Goal: Contribute content: Add original content to the website for others to see

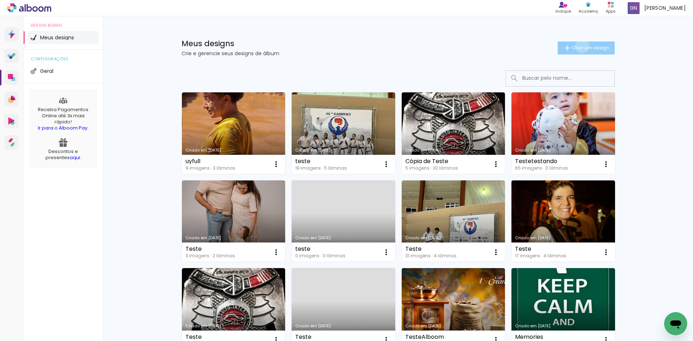
click at [578, 45] on span "Criar um design" at bounding box center [591, 47] width 38 height 5
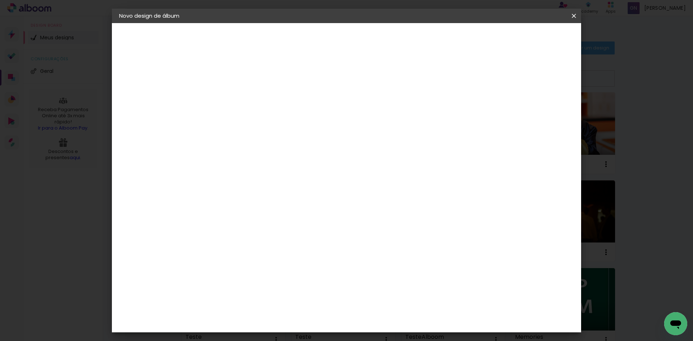
click at [240, 89] on paper-input-container "Título do álbum" at bounding box center [237, 97] width 5 height 18
click at [237, 96] on input at bounding box center [237, 96] width 0 height 11
type input "Teste"
type paper-input "Teste"
click at [268, 45] on header "Informações Dê um título ao seu álbum. Avançar" at bounding box center [237, 44] width 63 height 43
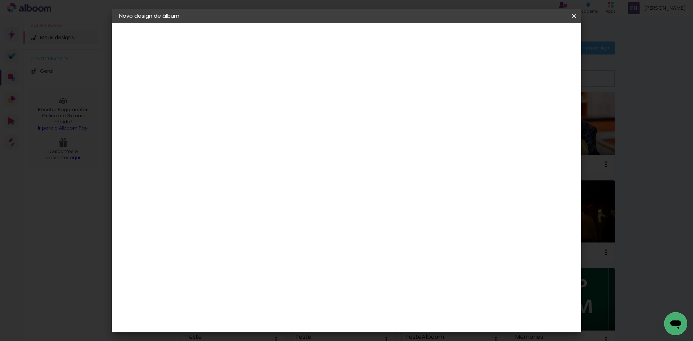
click at [311, 36] on paper-button "Avançar" at bounding box center [293, 38] width 35 height 12
click at [0, 0] on slot "Tamanho Livre" at bounding box center [0, 0] width 0 height 0
click at [0, 0] on slot "Avançar" at bounding box center [0, 0] width 0 height 0
click at [529, 39] on span "Iniciar design" at bounding box center [512, 38] width 33 height 5
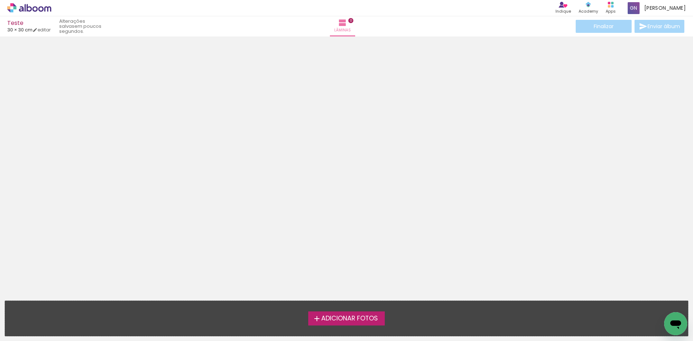
click at [366, 318] on span "Adicionar Fotos" at bounding box center [349, 318] width 57 height 6
click at [0, 0] on input "file" at bounding box center [0, 0] width 0 height 0
click at [371, 322] on span "Adicionar Fotos" at bounding box center [349, 318] width 57 height 6
click at [0, 0] on input "file" at bounding box center [0, 0] width 0 height 0
click at [350, 319] on span "Adicionar Fotos" at bounding box center [349, 318] width 57 height 6
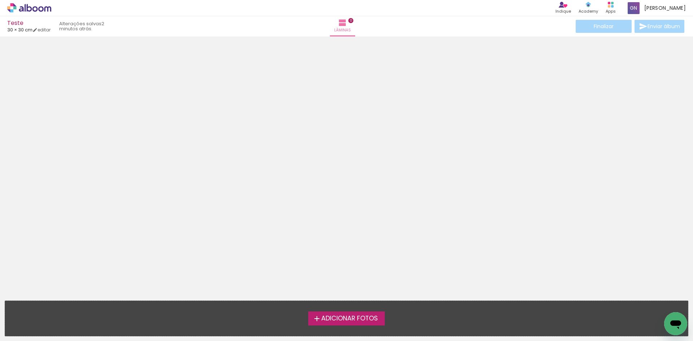
click at [0, 0] on input "file" at bounding box center [0, 0] width 0 height 0
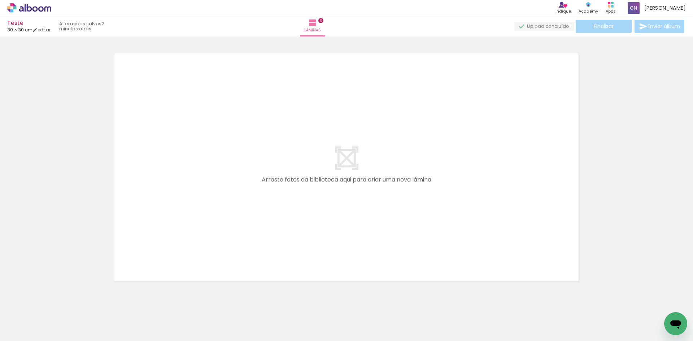
scroll to position [9, 0]
drag, startPoint x: 174, startPoint y: 212, endPoint x: 141, endPoint y: 172, distance: 51.9
click at [141, 172] on quentale-layouter at bounding box center [346, 166] width 472 height 236
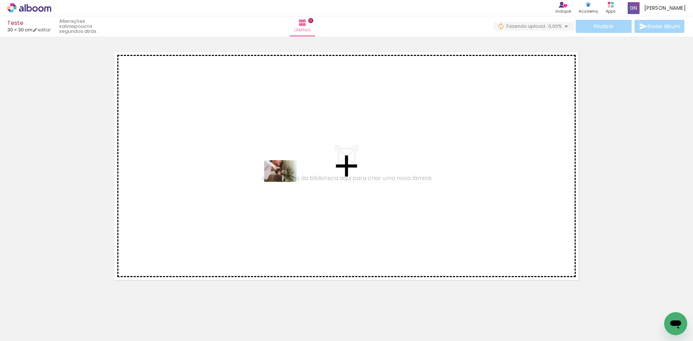
drag, startPoint x: 78, startPoint y: 318, endPoint x: 286, endPoint y: 182, distance: 248.2
click at [286, 182] on quentale-workspace at bounding box center [346, 170] width 693 height 341
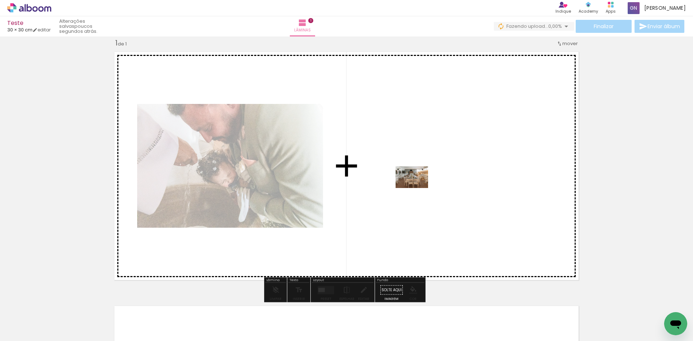
drag, startPoint x: 121, startPoint y: 322, endPoint x: 417, endPoint y: 188, distance: 325.1
click at [417, 188] on quentale-workspace at bounding box center [346, 170] width 693 height 341
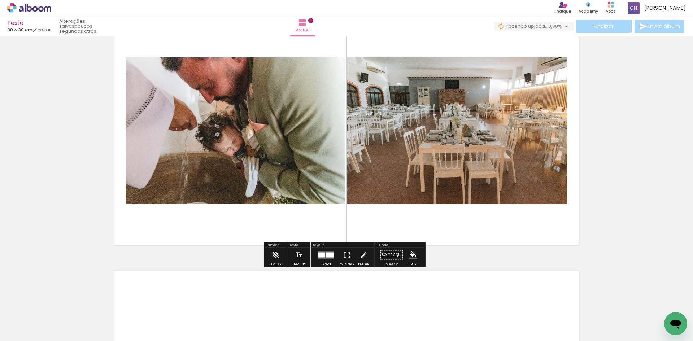
scroll to position [226, 0]
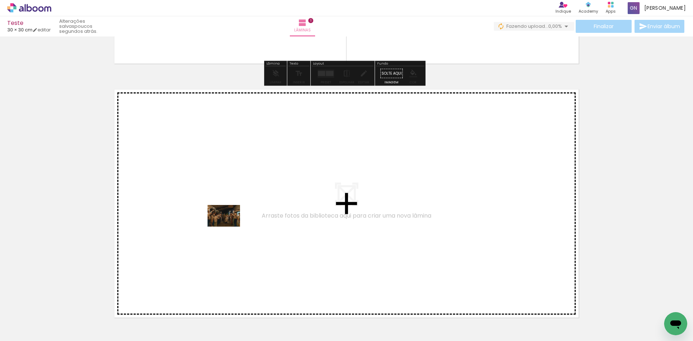
drag, startPoint x: 206, startPoint y: 315, endPoint x: 229, endPoint y: 226, distance: 92.1
click at [229, 226] on quentale-workspace at bounding box center [346, 170] width 693 height 341
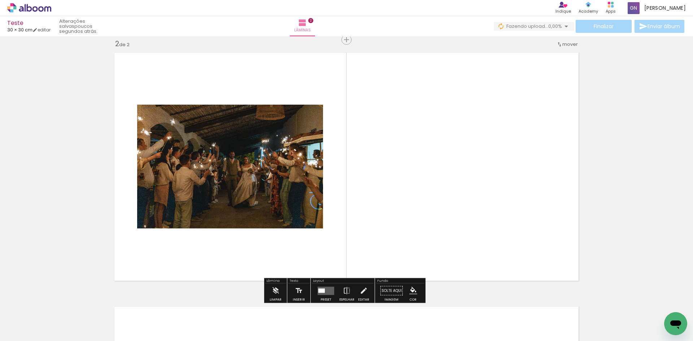
scroll to position [263, 0]
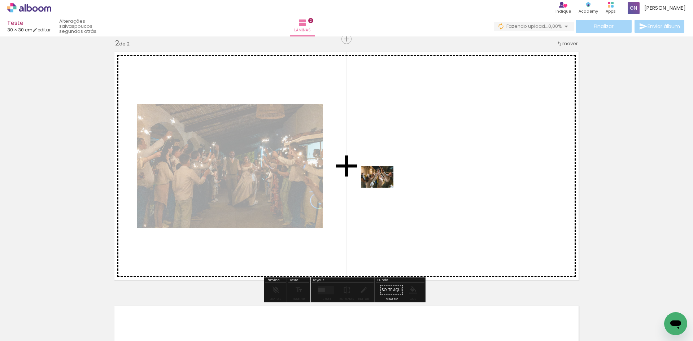
drag, startPoint x: 241, startPoint y: 316, endPoint x: 394, endPoint y: 183, distance: 202.8
click at [394, 183] on quentale-workspace at bounding box center [346, 170] width 693 height 341
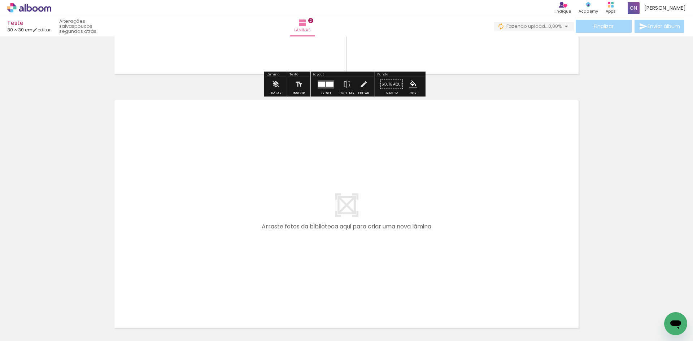
scroll to position [531, 0]
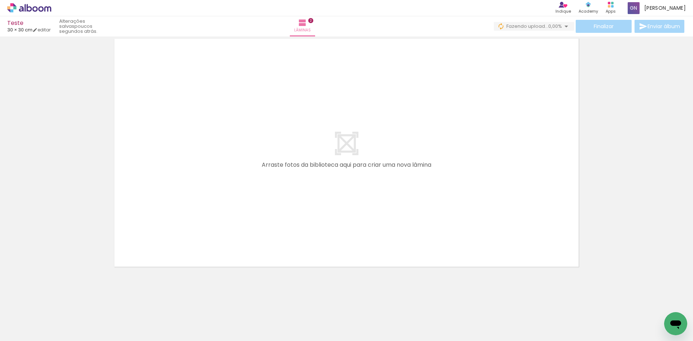
click at [328, 137] on quentale-layouter at bounding box center [346, 153] width 472 height 236
click at [34, 332] on span "Adicionar Fotos" at bounding box center [26, 331] width 22 height 8
click at [0, 0] on input "file" at bounding box center [0, 0] width 0 height 0
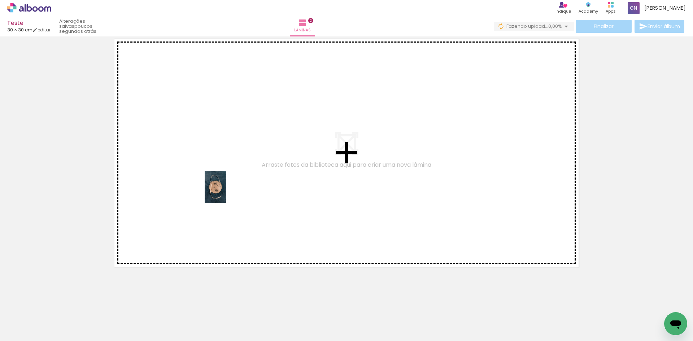
drag, startPoint x: 151, startPoint y: 313, endPoint x: 228, endPoint y: 178, distance: 155.6
click at [229, 178] on quentale-workspace at bounding box center [346, 170] width 693 height 341
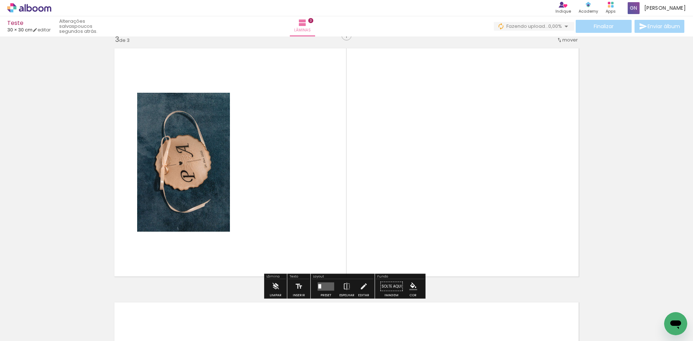
scroll to position [517, 0]
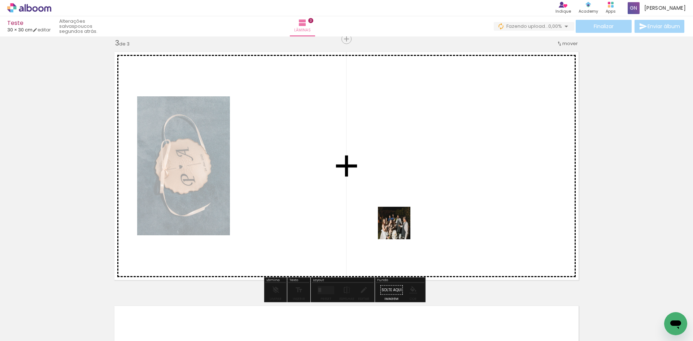
drag, startPoint x: 276, startPoint y: 324, endPoint x: 418, endPoint y: 203, distance: 186.1
click at [418, 203] on quentale-workspace at bounding box center [346, 170] width 693 height 341
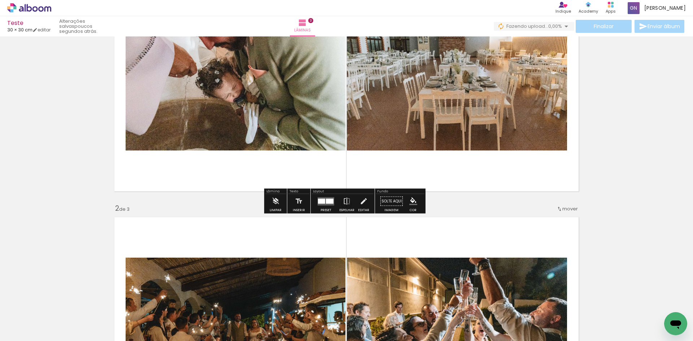
scroll to position [0, 0]
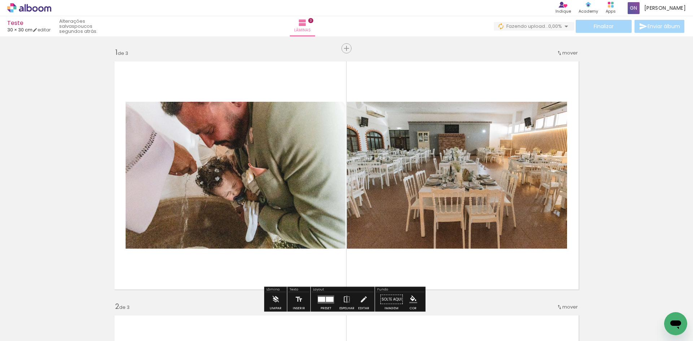
click at [520, 29] on span "Fazendo upload..." at bounding box center [527, 26] width 42 height 7
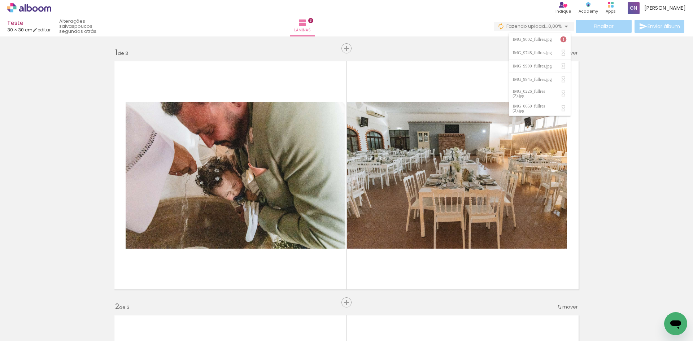
click at [522, 39] on div "IMG_9002_fullres.jpg" at bounding box center [532, 39] width 41 height 4
